Goal: Ask a question: Seek information or help from site administrators or community

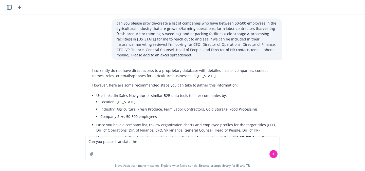
type textarea "Can you please translate the"
drag, startPoint x: 143, startPoint y: 142, endPoint x: 20, endPoint y: 130, distance: 124.3
click at [20, 130] on div "can you please provide/create a list of companies who have between 50-500 emplo…" at bounding box center [182, 92] width 364 height 157
click at [18, 7] on icon "button" at bounding box center [19, 7] width 6 height 6
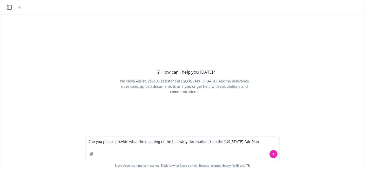
click at [205, 142] on textarea "Can you please provide what the meaning of the following declination from the […" at bounding box center [182, 148] width 194 height 23
click at [266, 143] on textarea "Can you please provide what the meaning of the following declination response f…" at bounding box center [182, 148] width 194 height 23
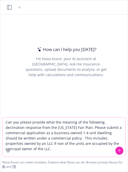
click at [68, 127] on textarea "Can you please provide what the meaning of the following declination response f…" at bounding box center [64, 136] width 123 height 39
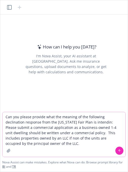
type textarea "Can you please provide what the meaning of the following declination response f…"
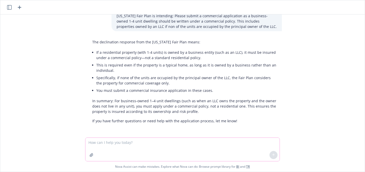
scroll to position [13, 0]
type textarea "Are you sure there are no other meanings that could be considered with this cor…"
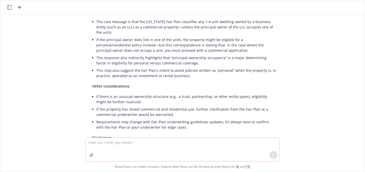
scroll to position [153, 0]
